Goal: Task Accomplishment & Management: Use online tool/utility

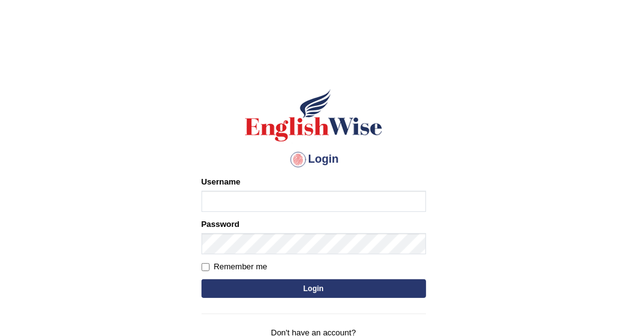
type input "Vallarie97"
click at [314, 286] on button "Login" at bounding box center [313, 288] width 225 height 19
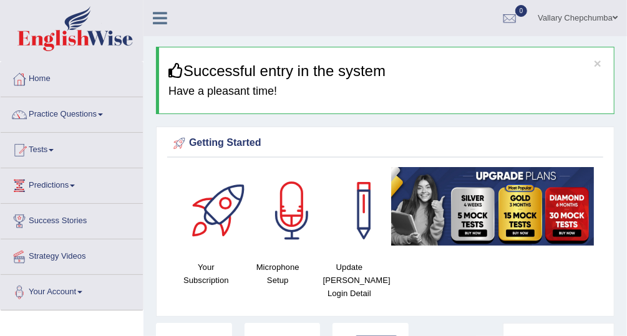
click at [42, 153] on link "Tests" at bounding box center [72, 148] width 142 height 31
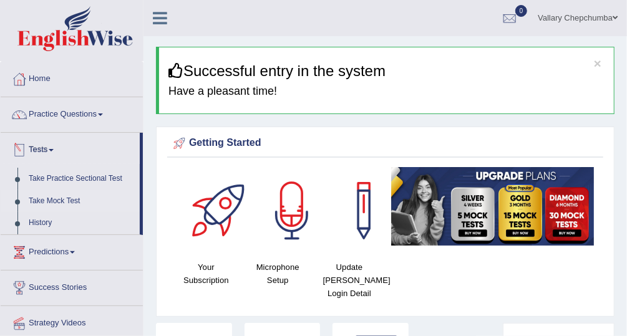
click at [44, 202] on link "Take Mock Test" at bounding box center [81, 201] width 117 height 22
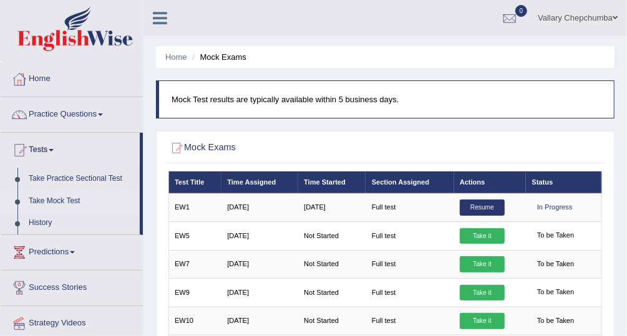
click at [47, 200] on link "Take Mock Test" at bounding box center [81, 201] width 117 height 22
click at [408, 145] on h2 "Mock Exams" at bounding box center [302, 148] width 269 height 16
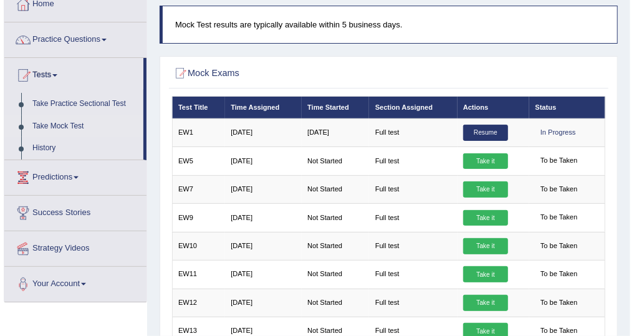
scroll to position [75, 0]
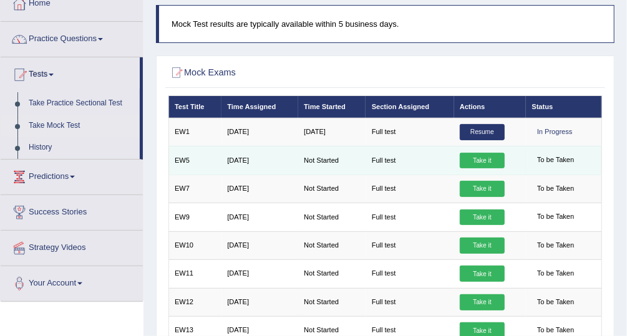
click at [478, 162] on link "Take it" at bounding box center [482, 161] width 45 height 16
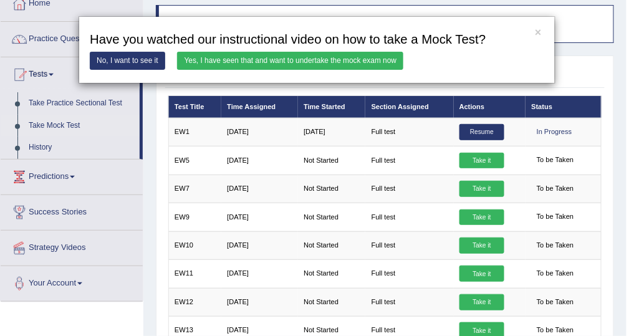
click at [360, 67] on link "Yes, I have seen that and want to undertake the mock exam now" at bounding box center [290, 61] width 226 height 18
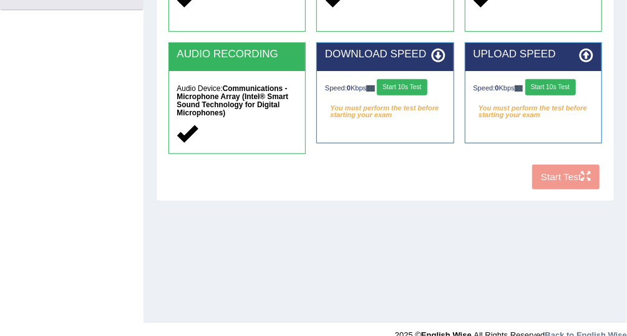
scroll to position [318, 0]
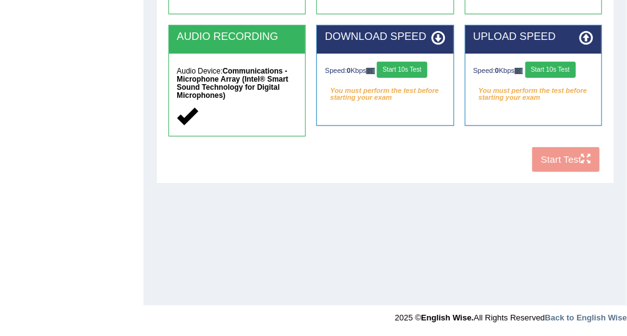
click at [410, 75] on button "Start 10s Test" at bounding box center [402, 70] width 51 height 16
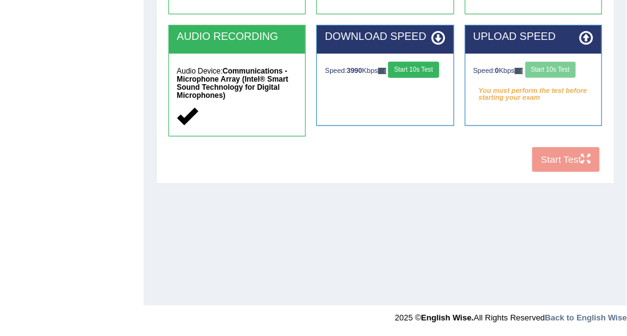
click at [549, 74] on button "Start 10s Test" at bounding box center [550, 70] width 51 height 16
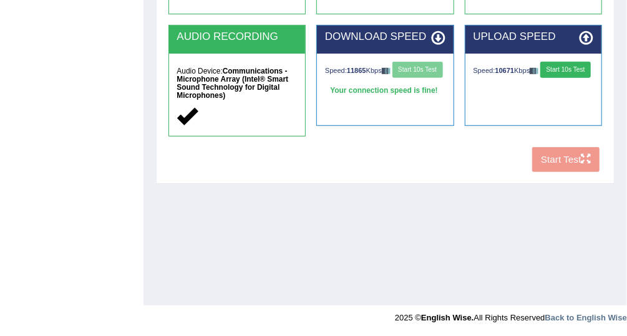
click at [571, 69] on button "Start 10s Test" at bounding box center [565, 70] width 51 height 16
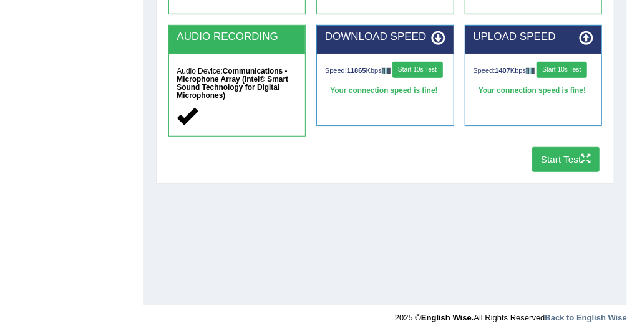
click at [571, 158] on button "Start Test" at bounding box center [566, 159] width 68 height 24
